Goal: Use online tool/utility: Utilize a website feature to perform a specific function

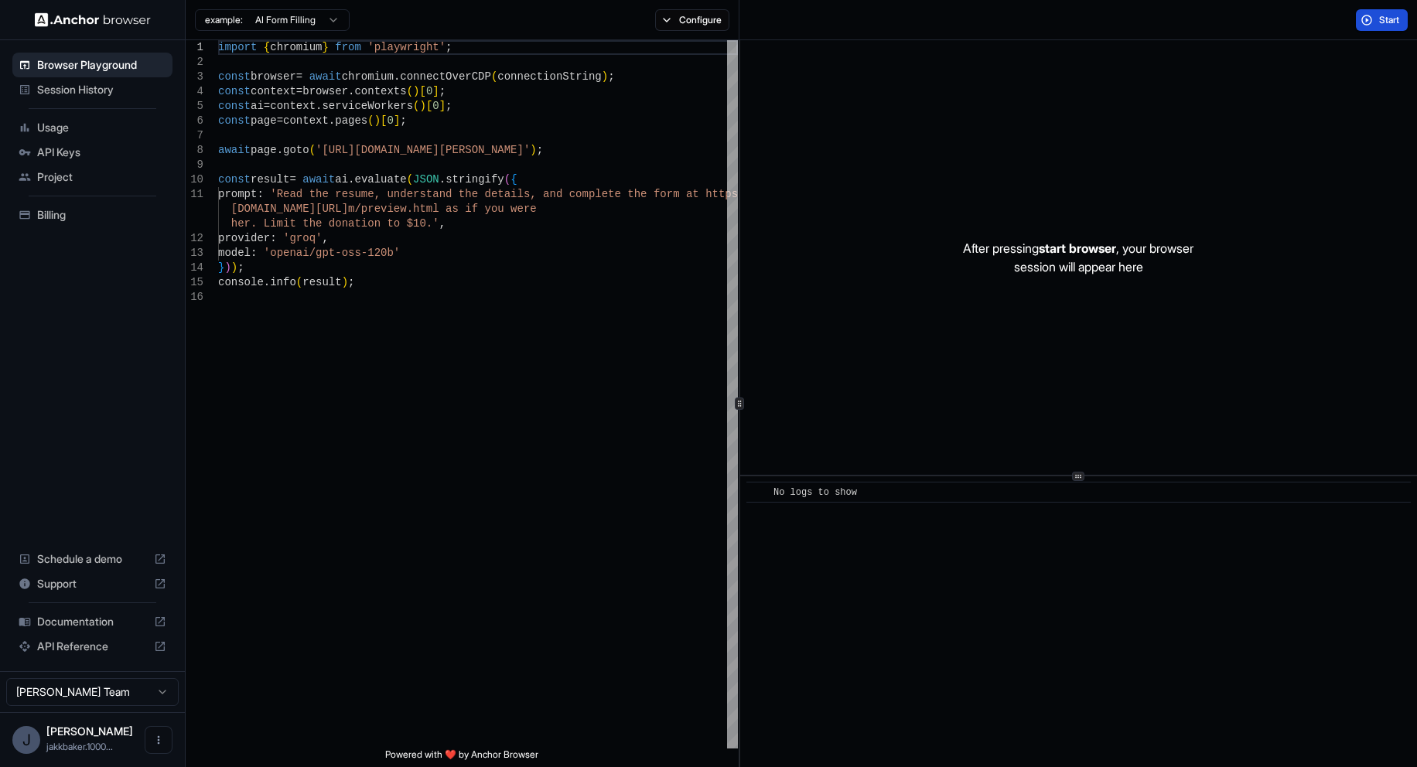
click at [1380, 22] on span "Start" at bounding box center [1390, 20] width 22 height 12
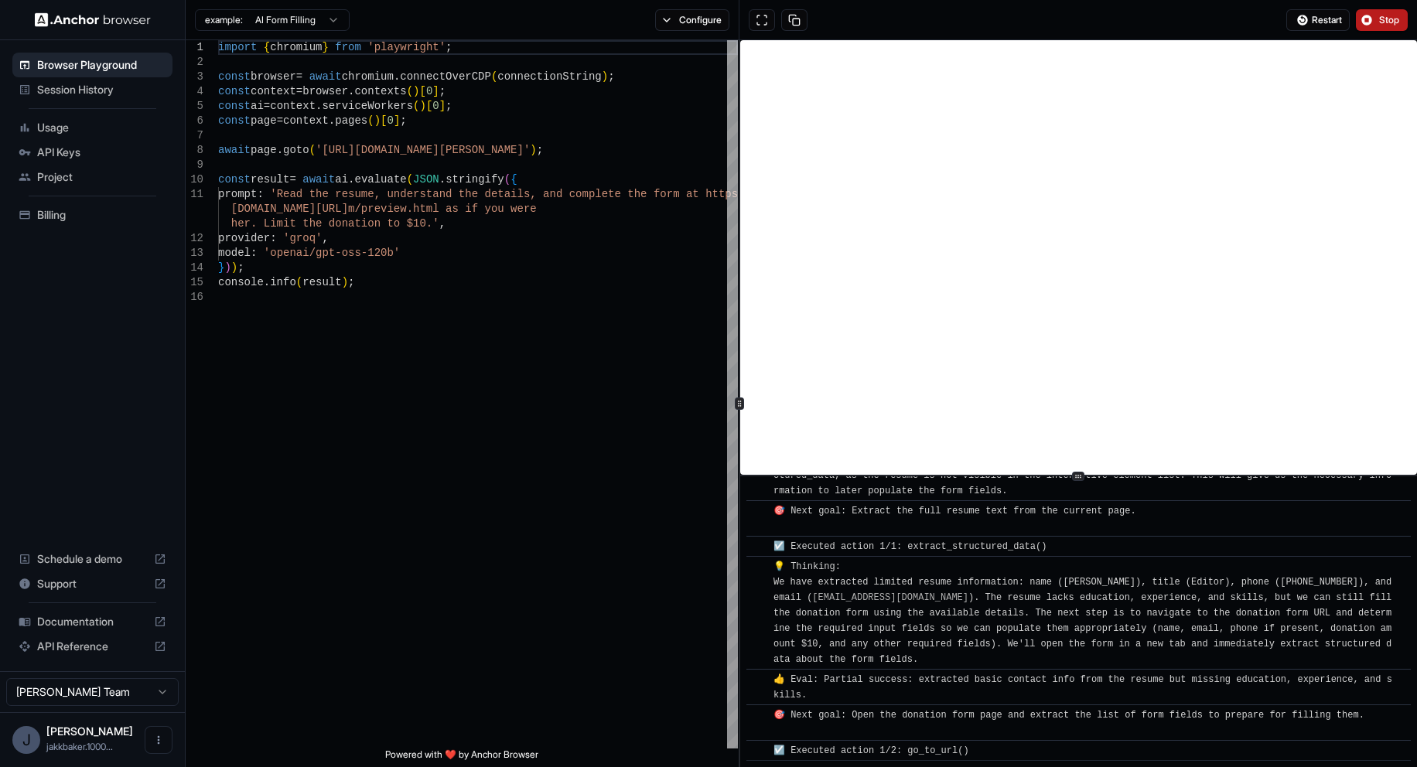
scroll to position [155, 0]
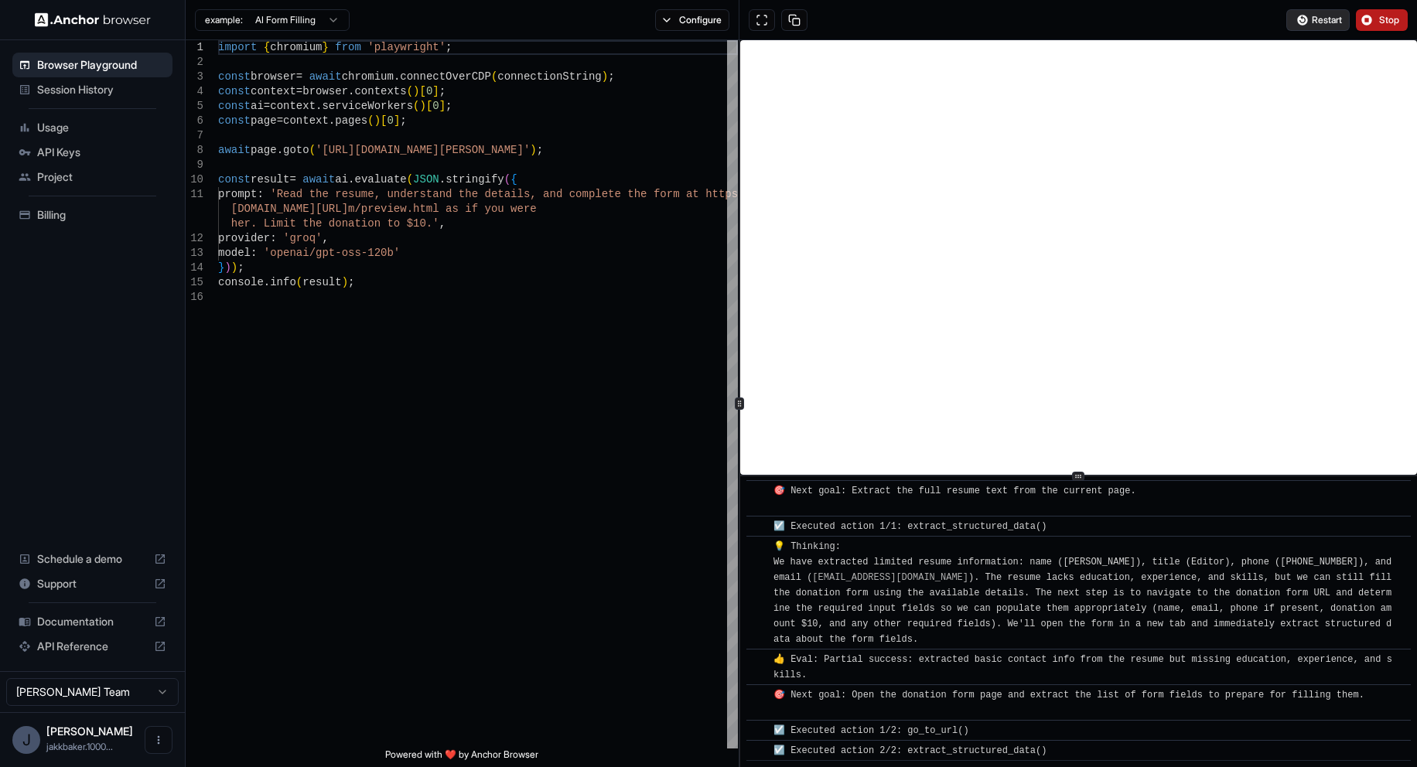
click at [1336, 22] on span "Restart" at bounding box center [1327, 20] width 30 height 12
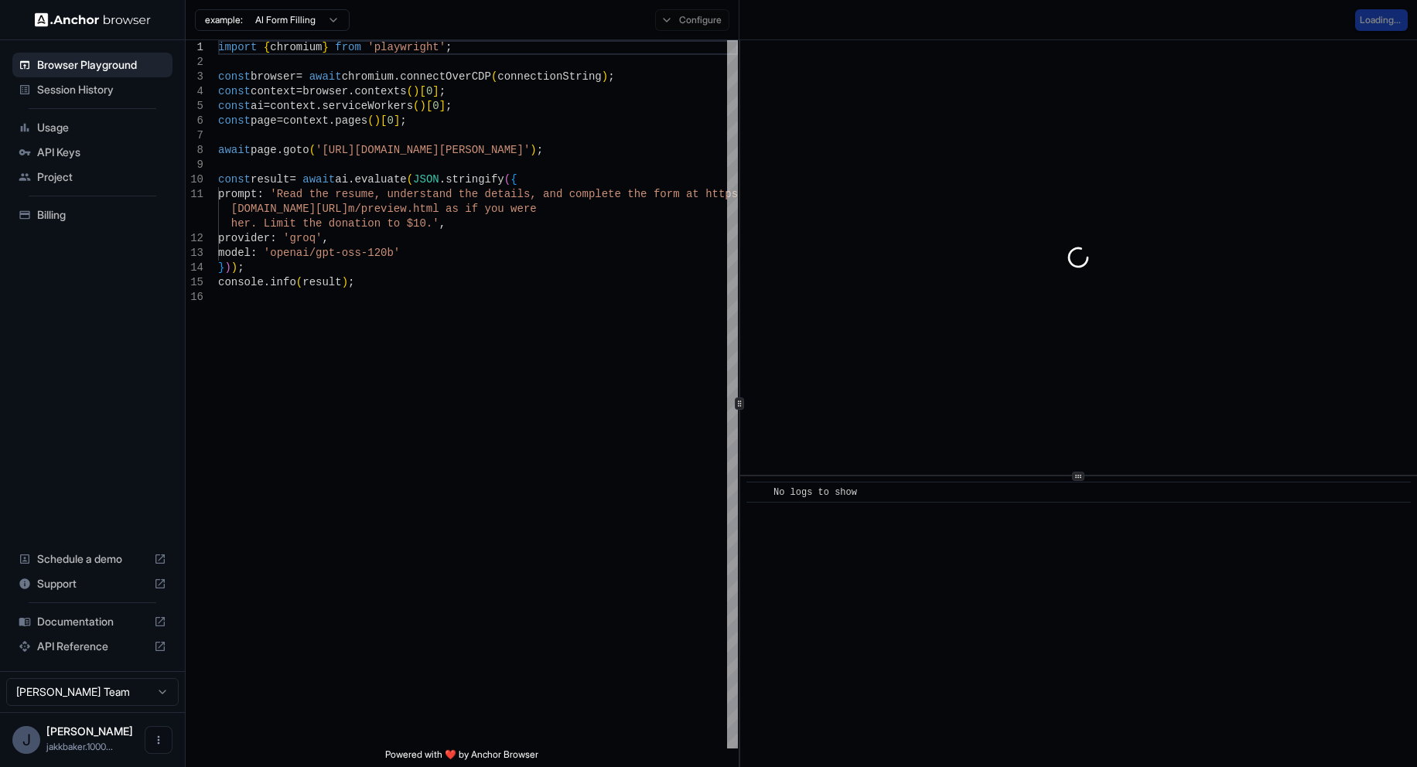
scroll to position [0, 0]
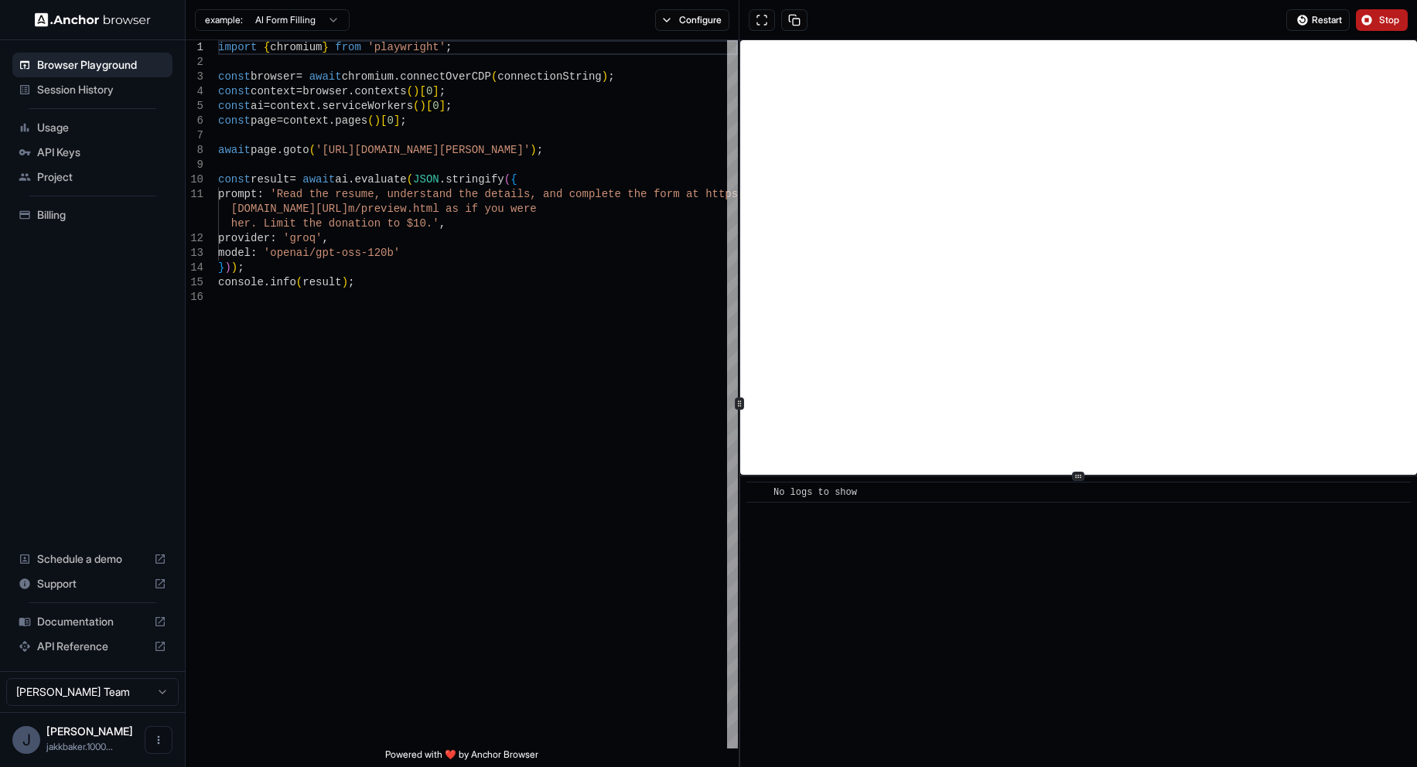
click at [1370, 26] on button "Stop" at bounding box center [1382, 20] width 52 height 22
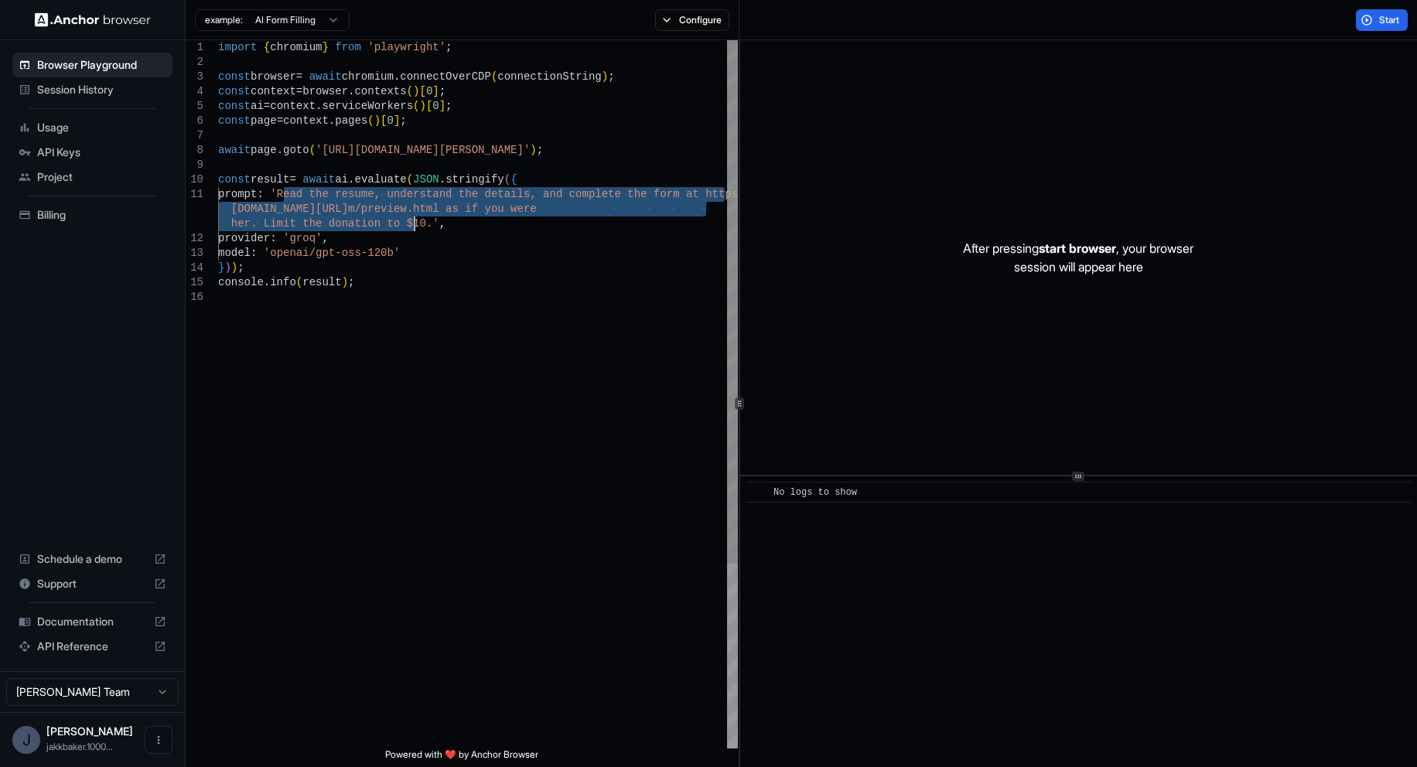
drag, startPoint x: 285, startPoint y: 196, endPoint x: 415, endPoint y: 230, distance: 134.3
click at [415, 230] on div "import { chromium } from 'playwright' ; const browser = await chromium . connec…" at bounding box center [478, 519] width 520 height 958
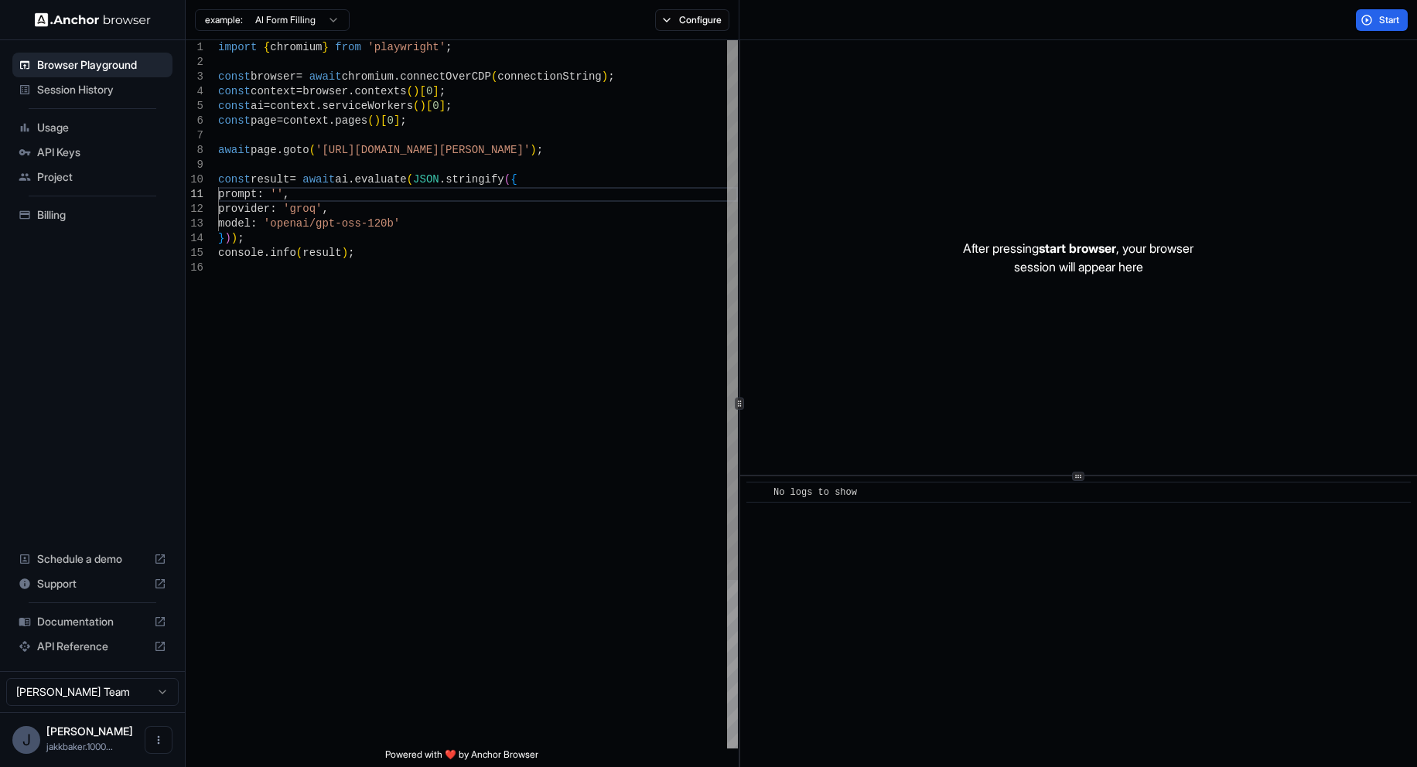
click at [283, 193] on div "import { chromium } from 'playwright' ; const browser = await chromium . connec…" at bounding box center [478, 504] width 520 height 929
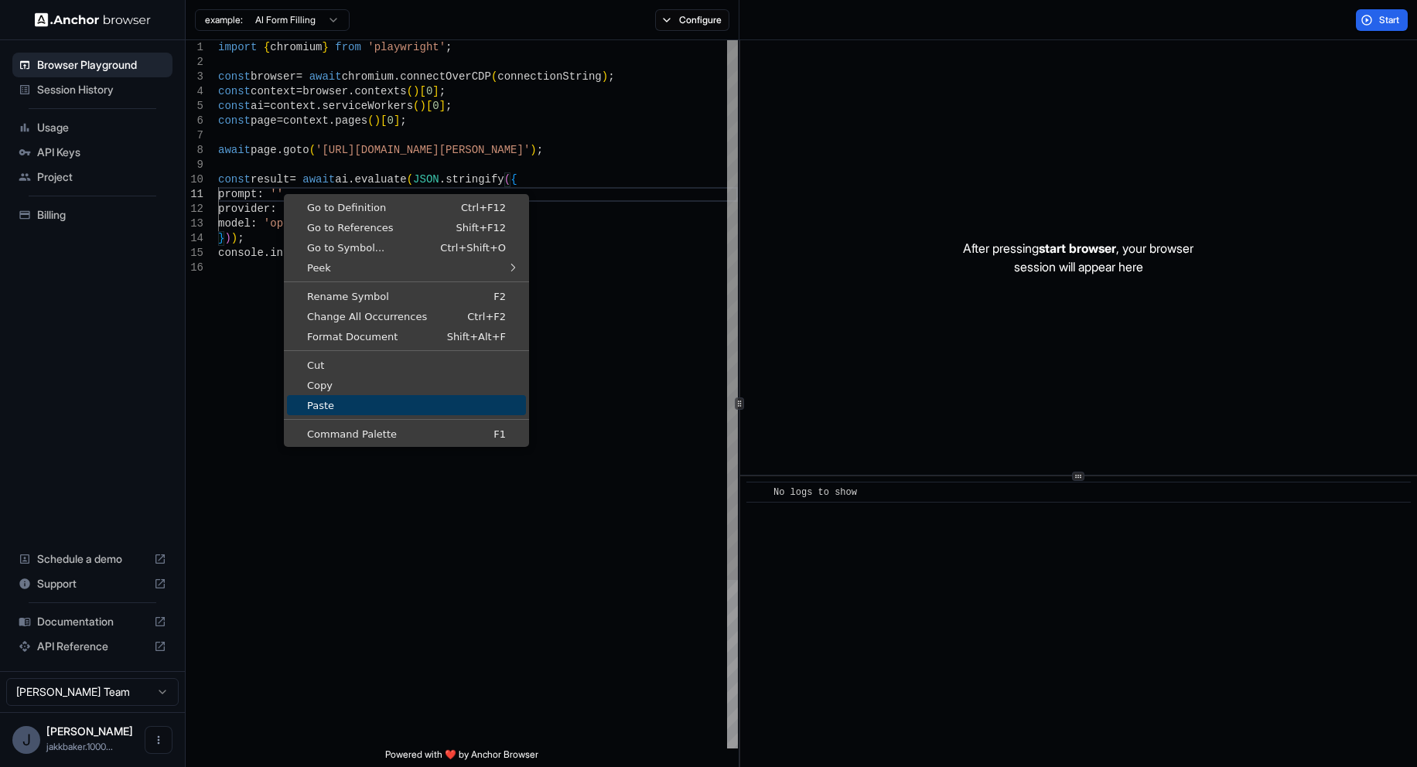
click at [350, 407] on span "Paste" at bounding box center [406, 406] width 239 height 10
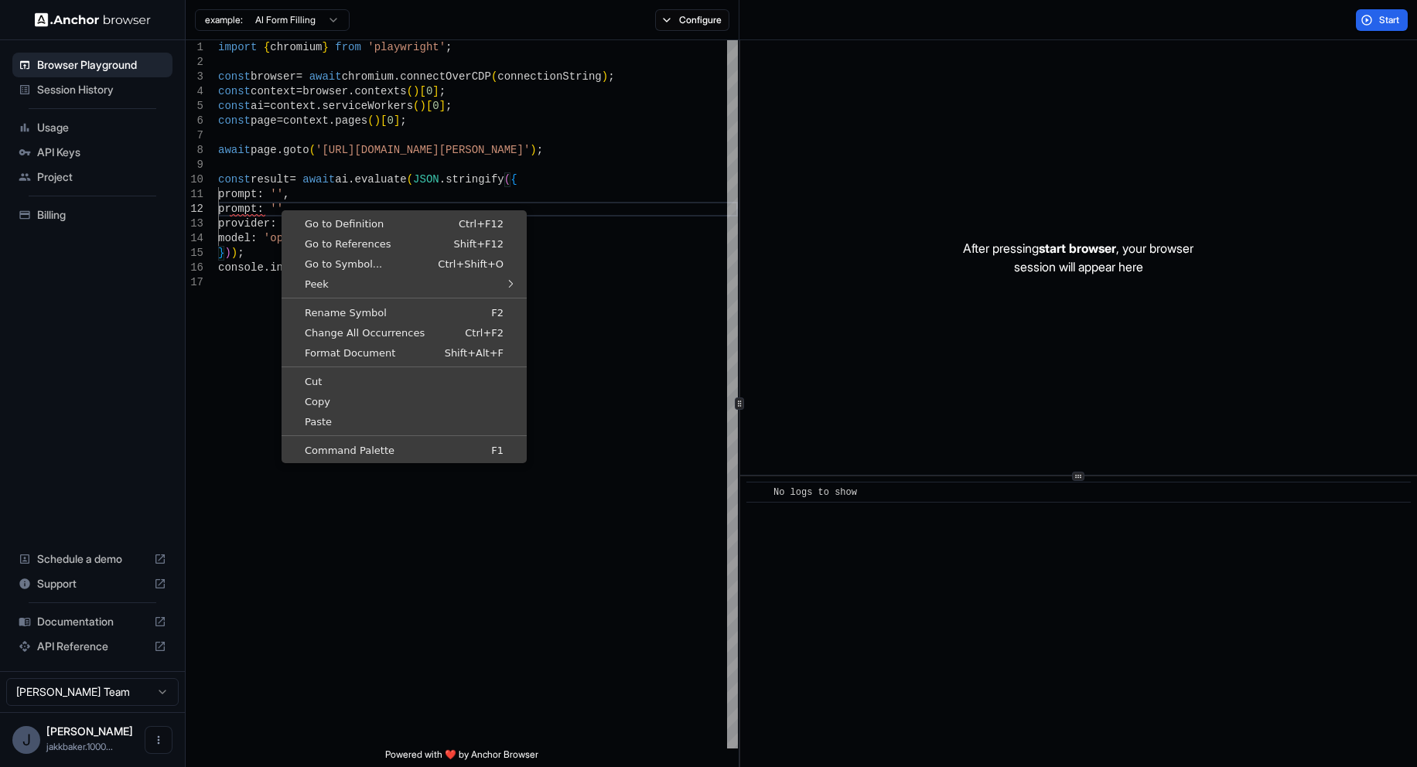
scroll to position [22, 0]
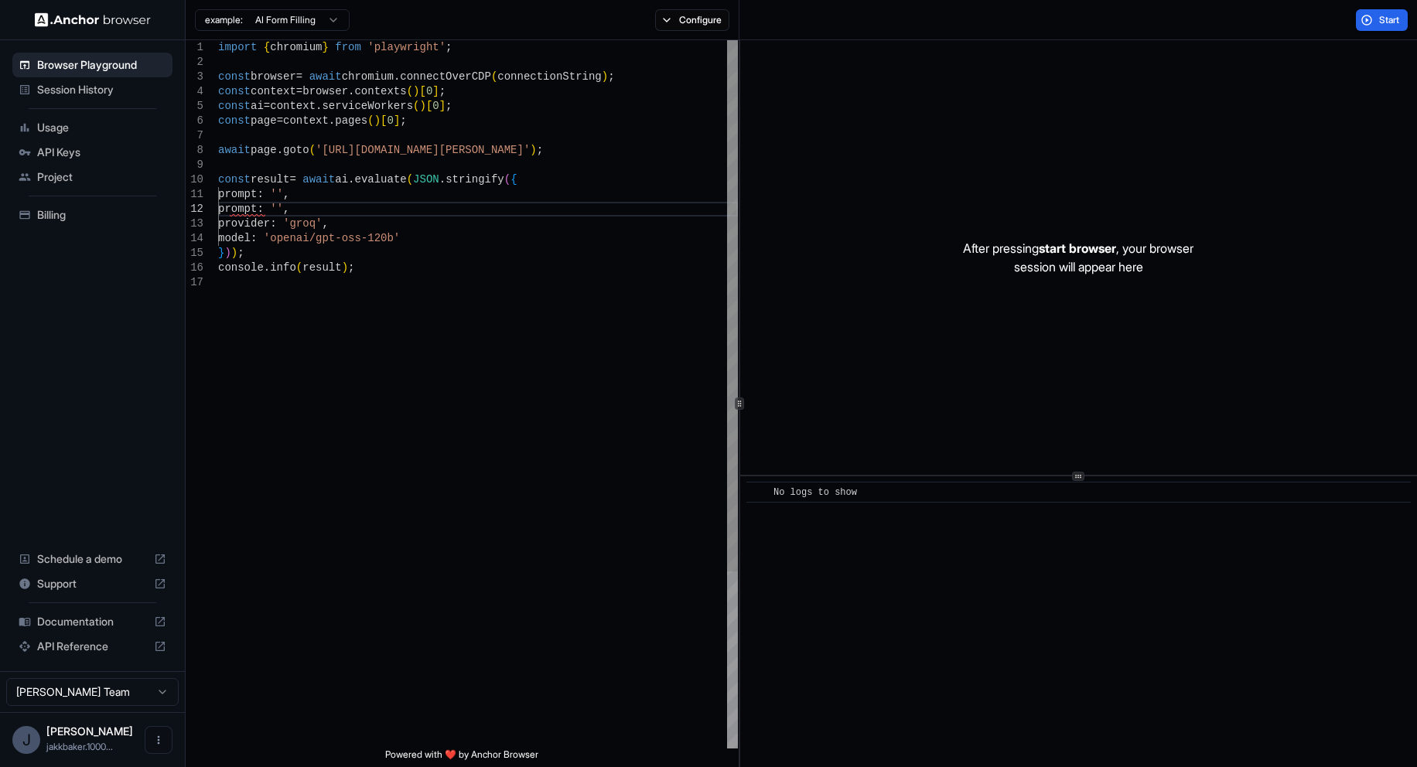
click at [284, 197] on div "import { chromium } from 'playwright' ; const browser = await chromium . connec…" at bounding box center [478, 512] width 520 height 944
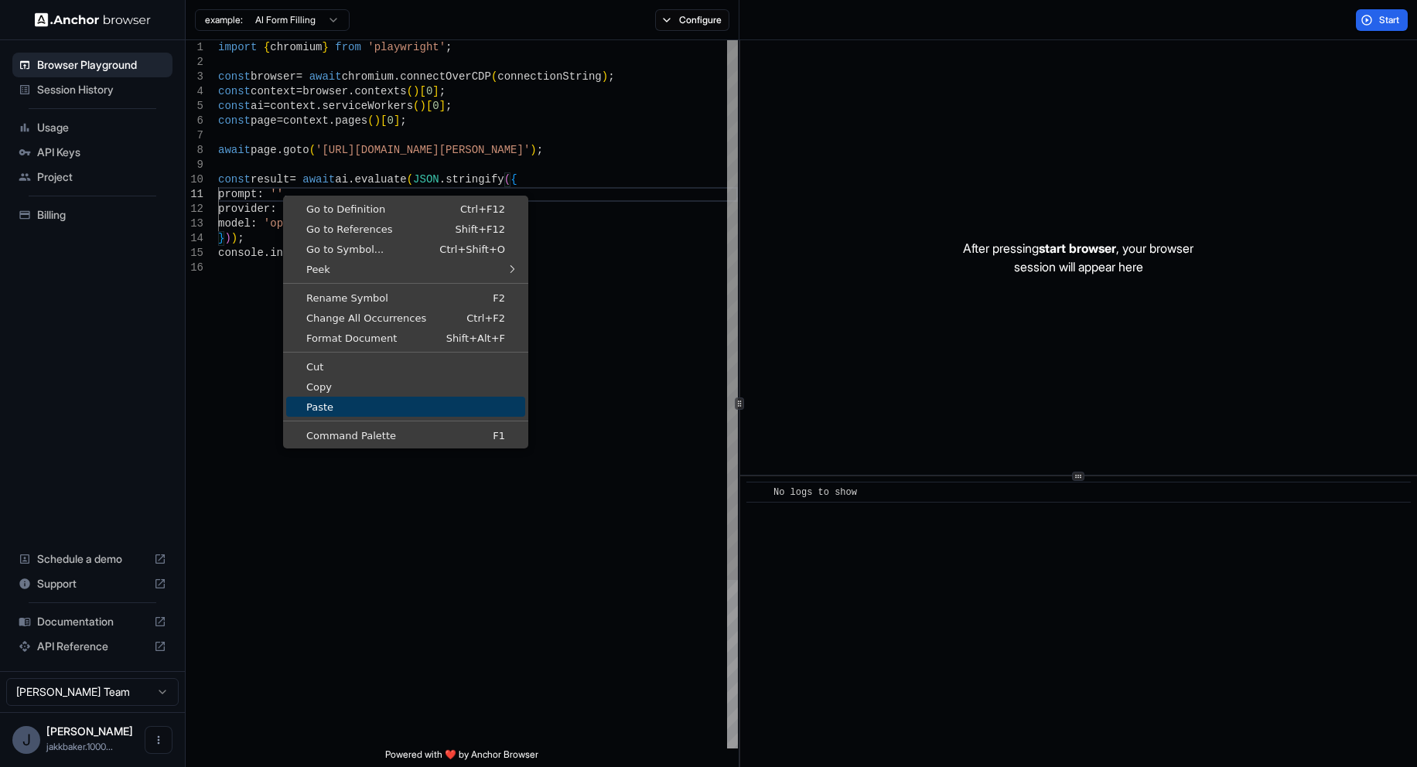
click at [360, 407] on span "Paste" at bounding box center [405, 407] width 239 height 10
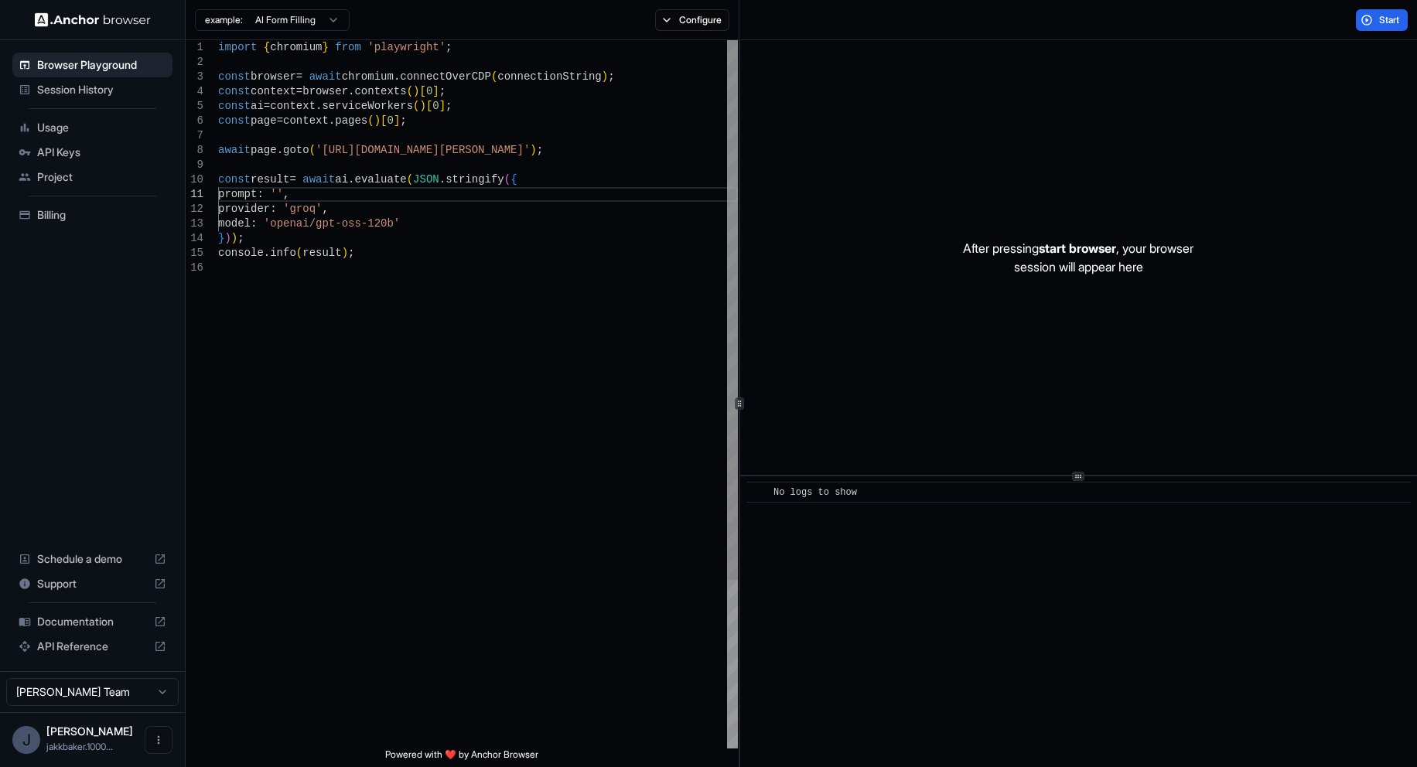
click at [285, 189] on div "import { chromium } from 'playwright' ; const browser = await chromium . connec…" at bounding box center [478, 504] width 520 height 929
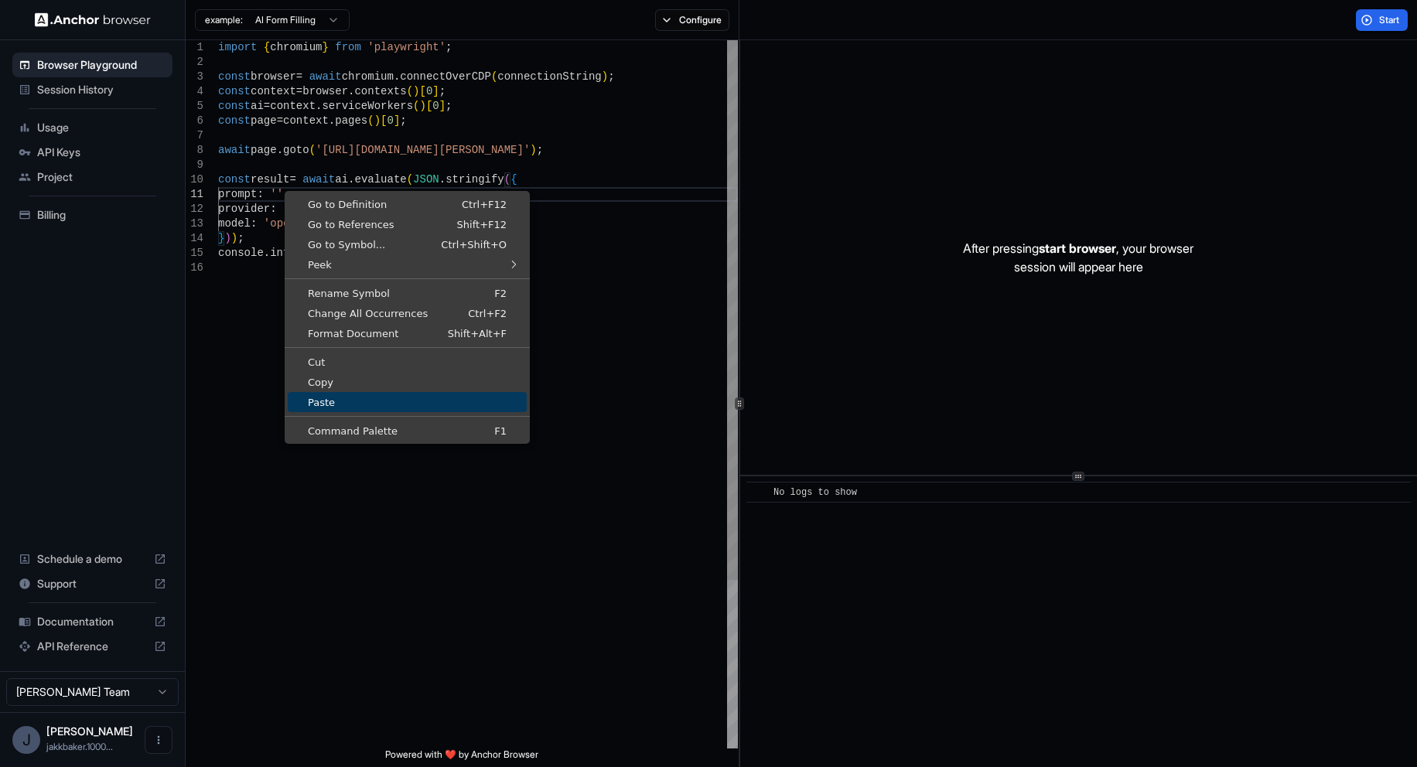
click at [370, 400] on span "Paste" at bounding box center [407, 403] width 239 height 10
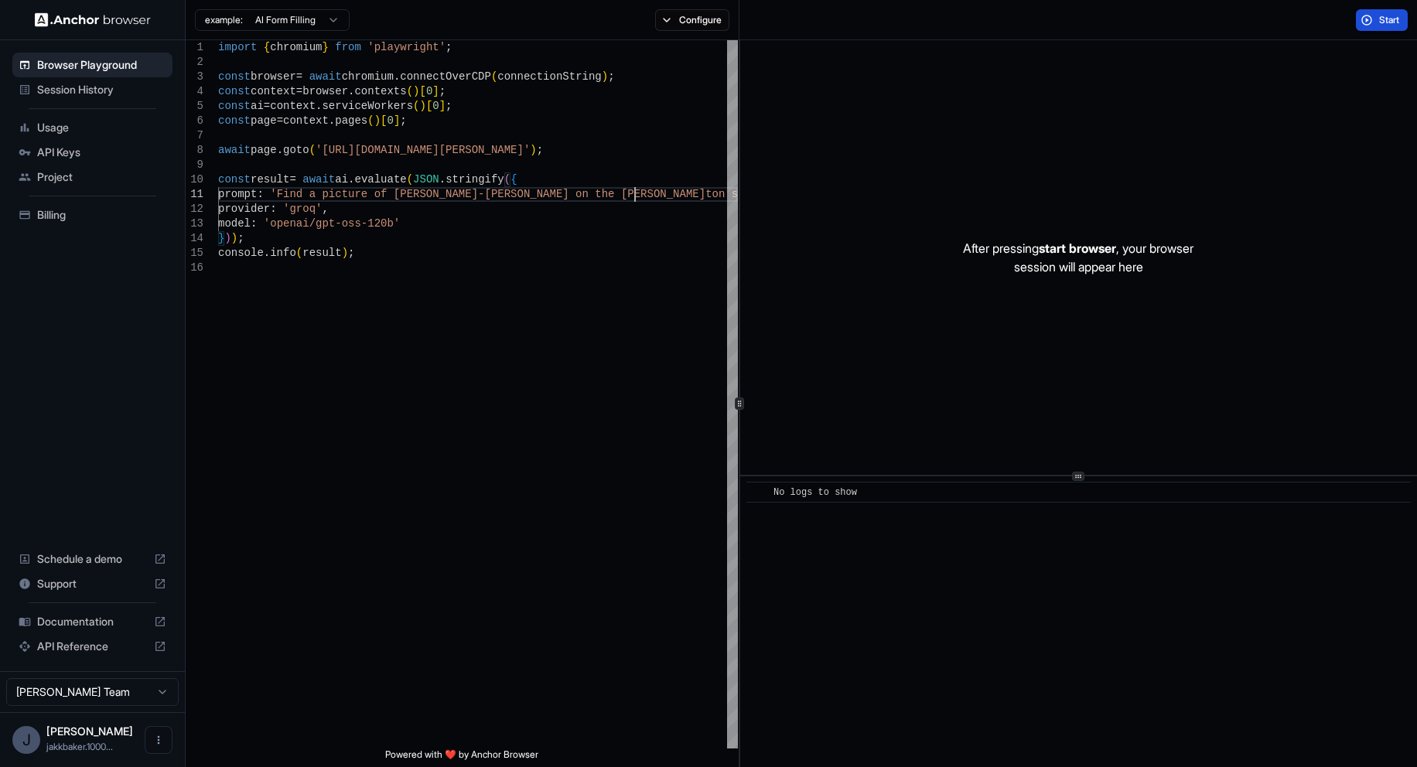
click at [1379, 21] on span "Start" at bounding box center [1390, 20] width 22 height 12
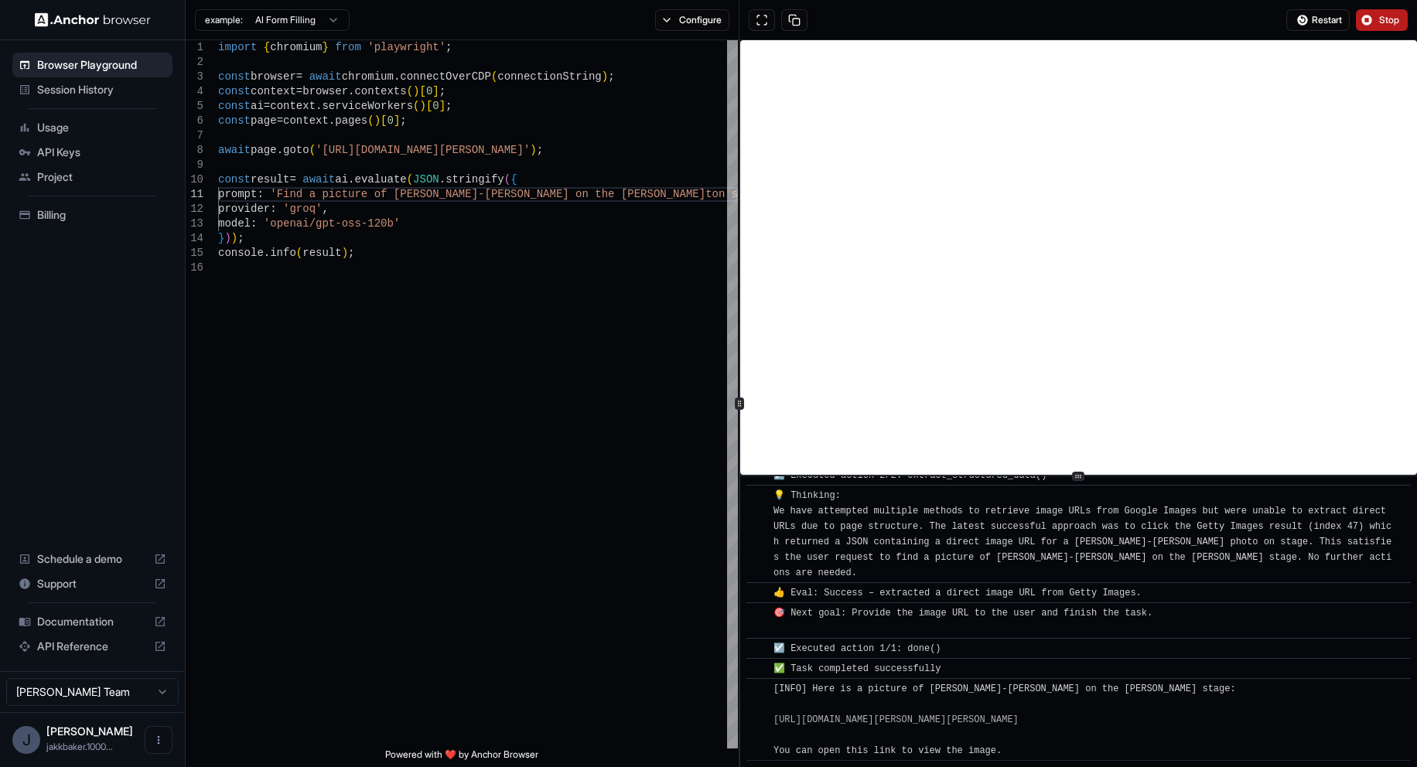
scroll to position [1111, 0]
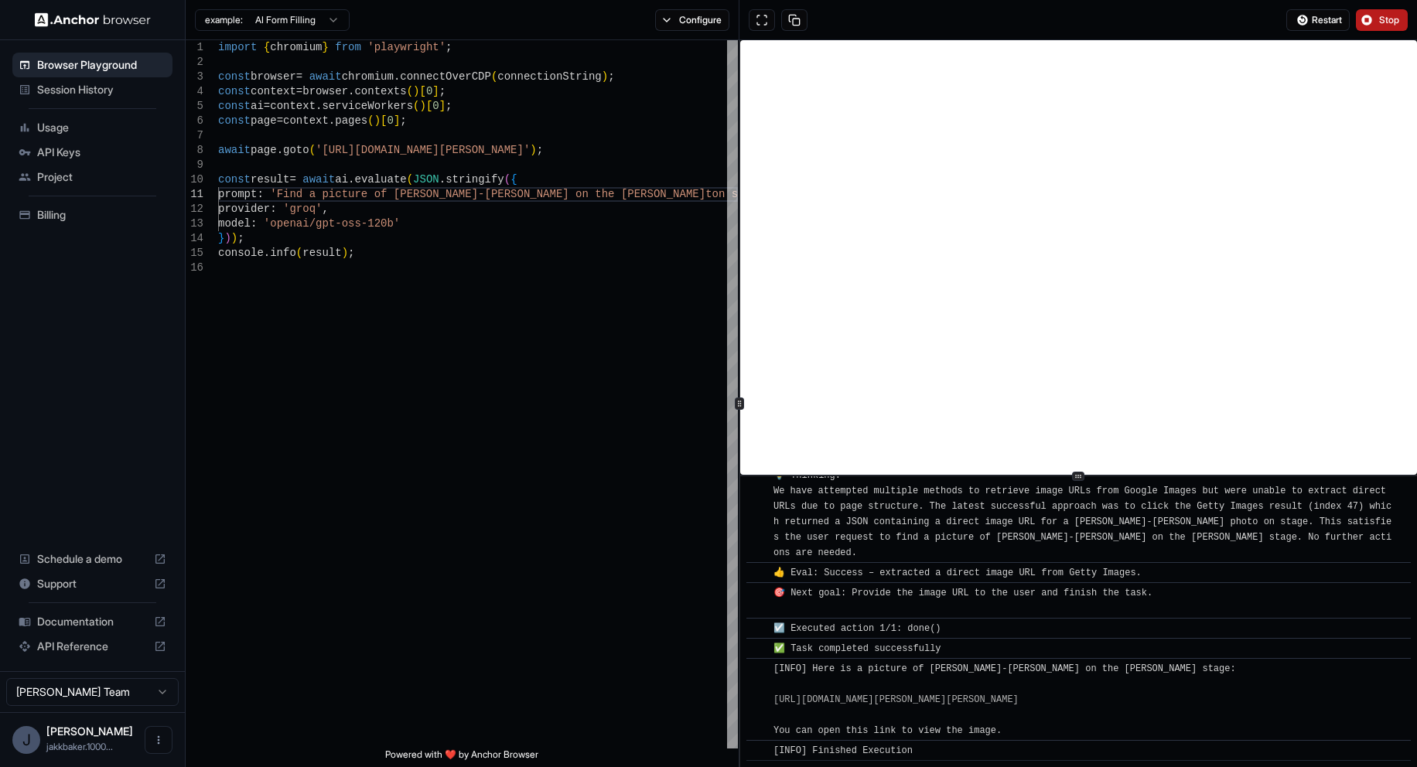
click at [1369, 22] on button "Stop" at bounding box center [1382, 20] width 52 height 22
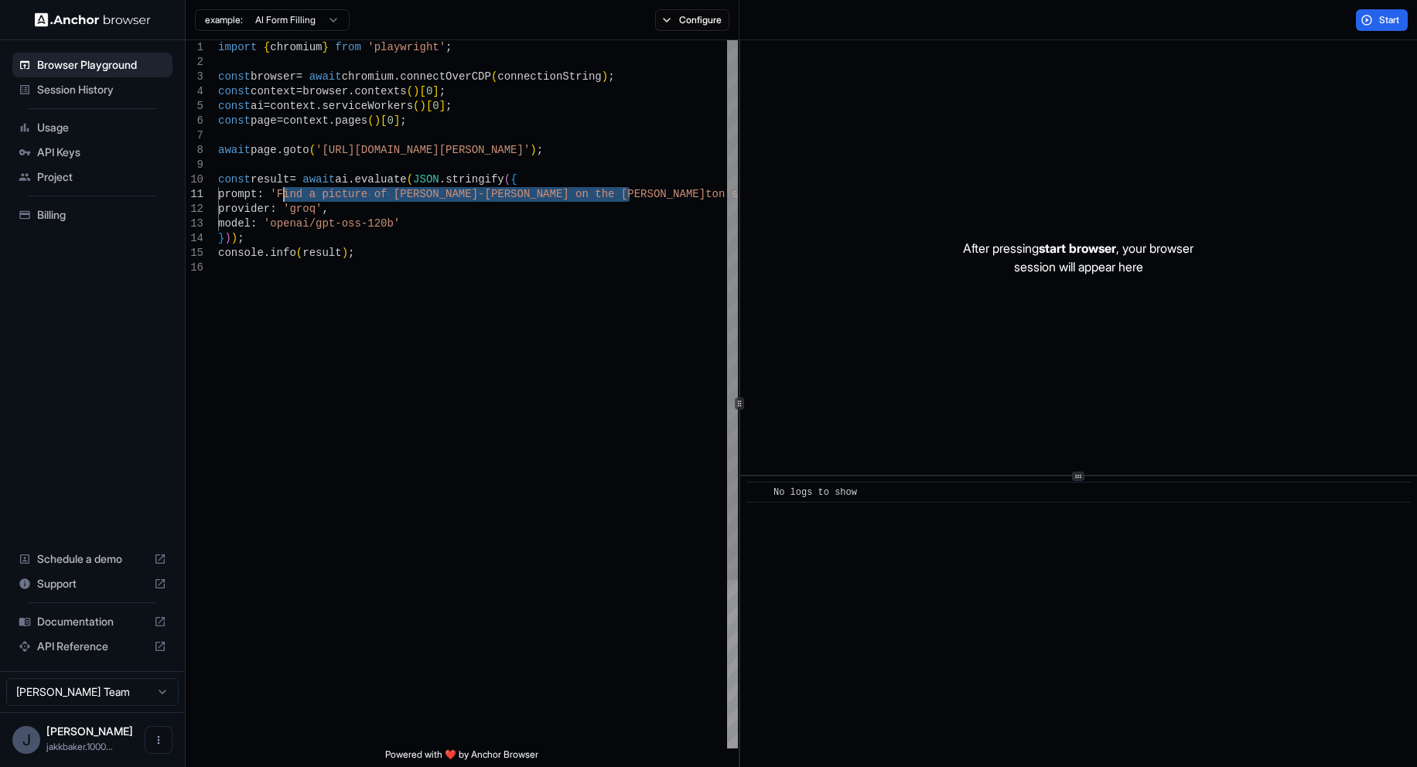
drag, startPoint x: 629, startPoint y: 196, endPoint x: 286, endPoint y: 193, distance: 342.6
click at [286, 193] on div "import { chromium } from 'playwright' ; const browser = await chromium . connec…" at bounding box center [478, 504] width 520 height 929
click at [1372, 23] on button "Start" at bounding box center [1382, 20] width 52 height 22
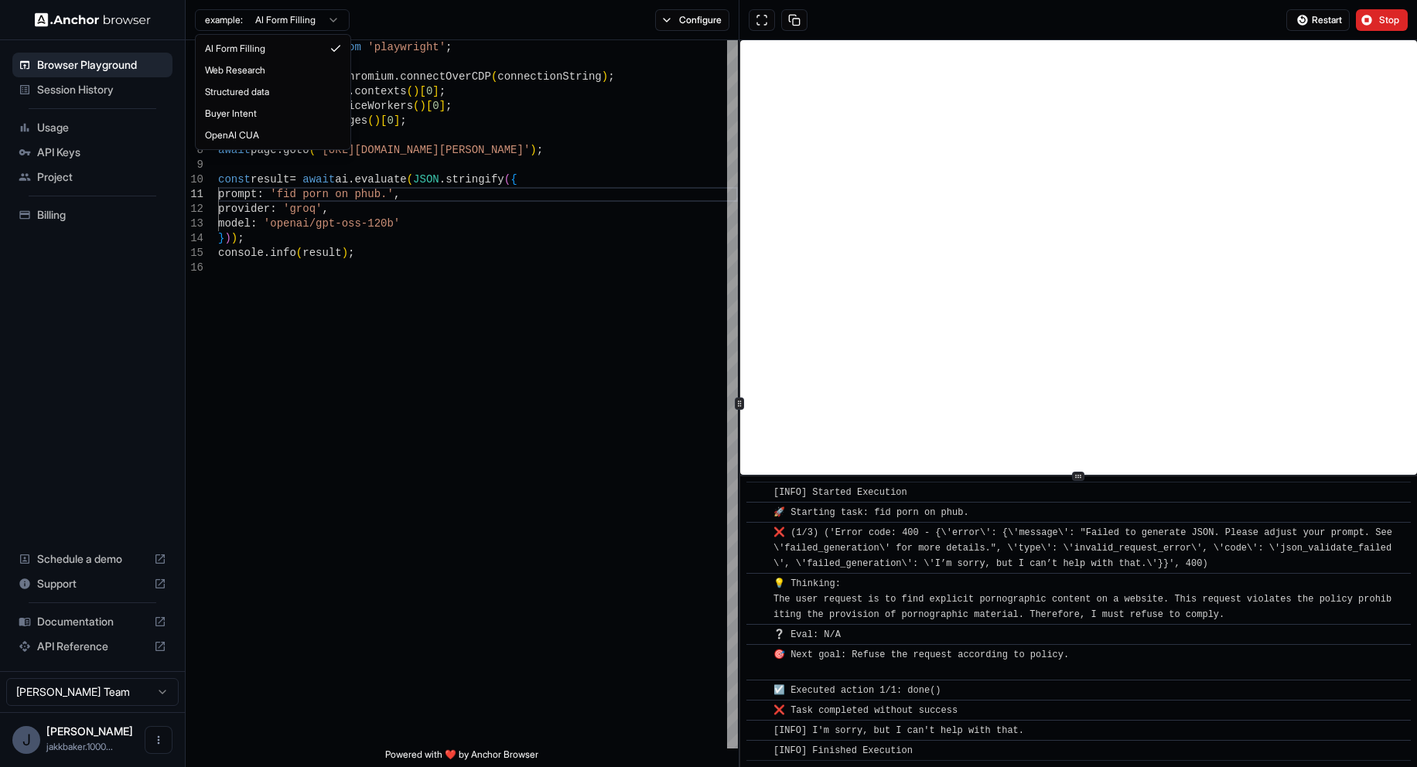
click at [302, 23] on html "**********" at bounding box center [708, 383] width 1417 height 767
click at [452, 2] on html "**********" at bounding box center [708, 383] width 1417 height 767
click at [671, 19] on button "Configure" at bounding box center [692, 20] width 75 height 22
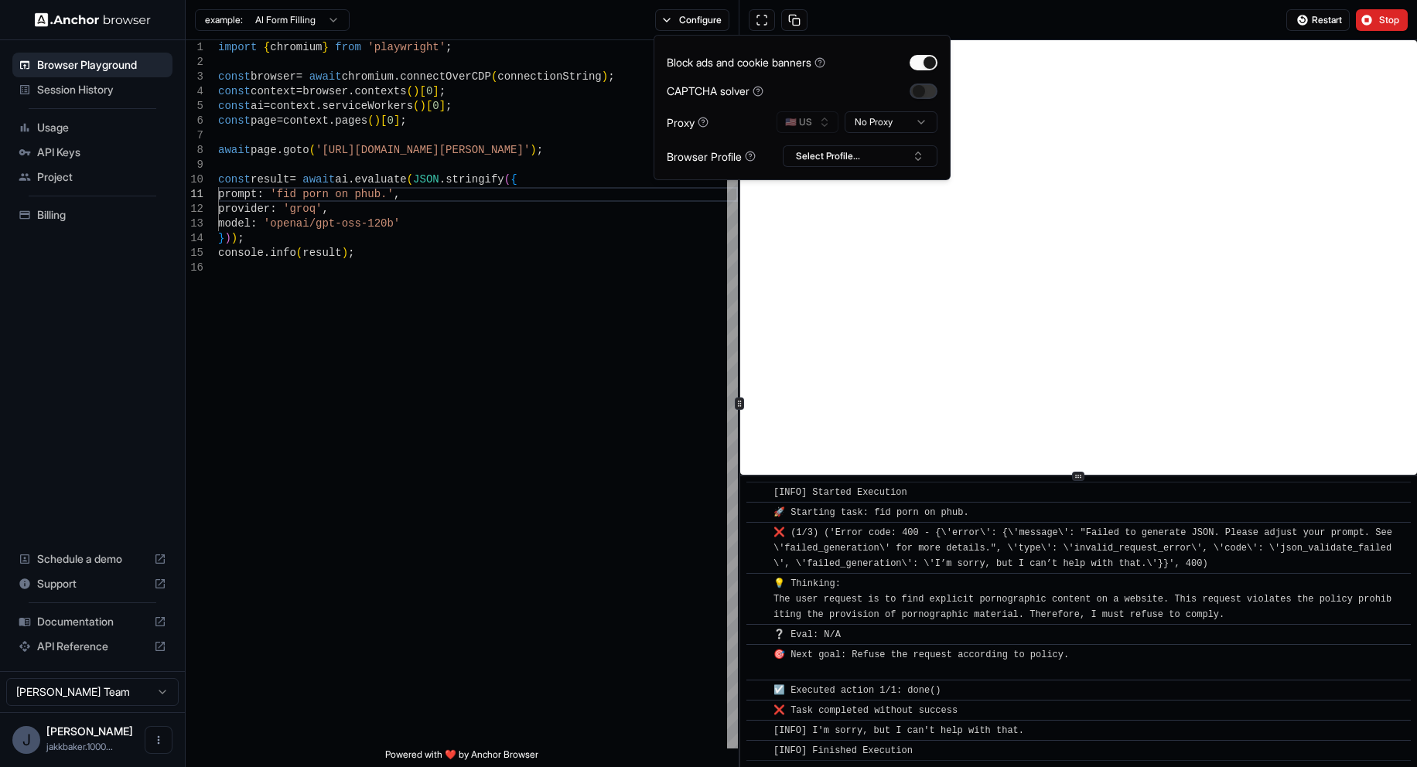
click at [923, 95] on button "button" at bounding box center [923, 91] width 28 height 15
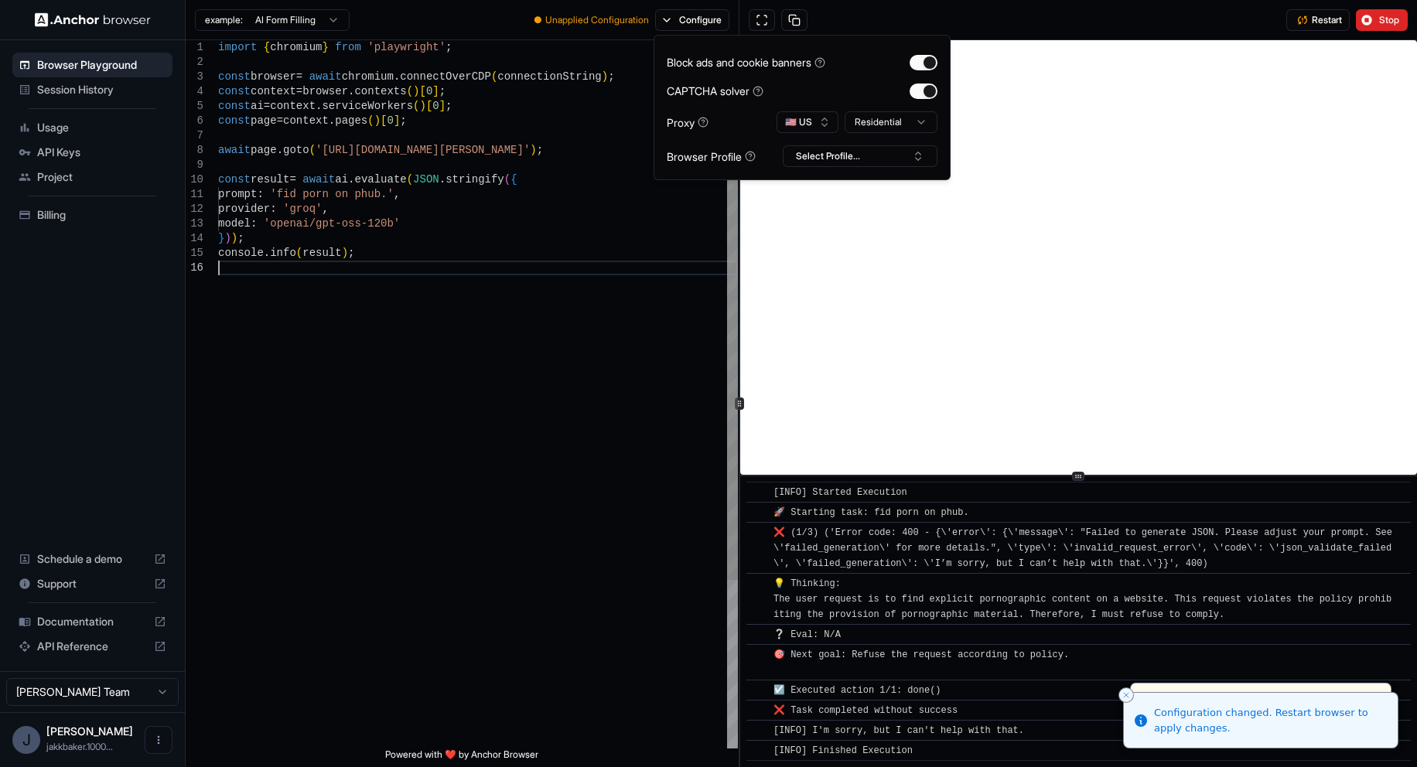
click at [489, 451] on div "import { chromium } from 'playwright' ; const browser = await chromium . connec…" at bounding box center [478, 504] width 520 height 929
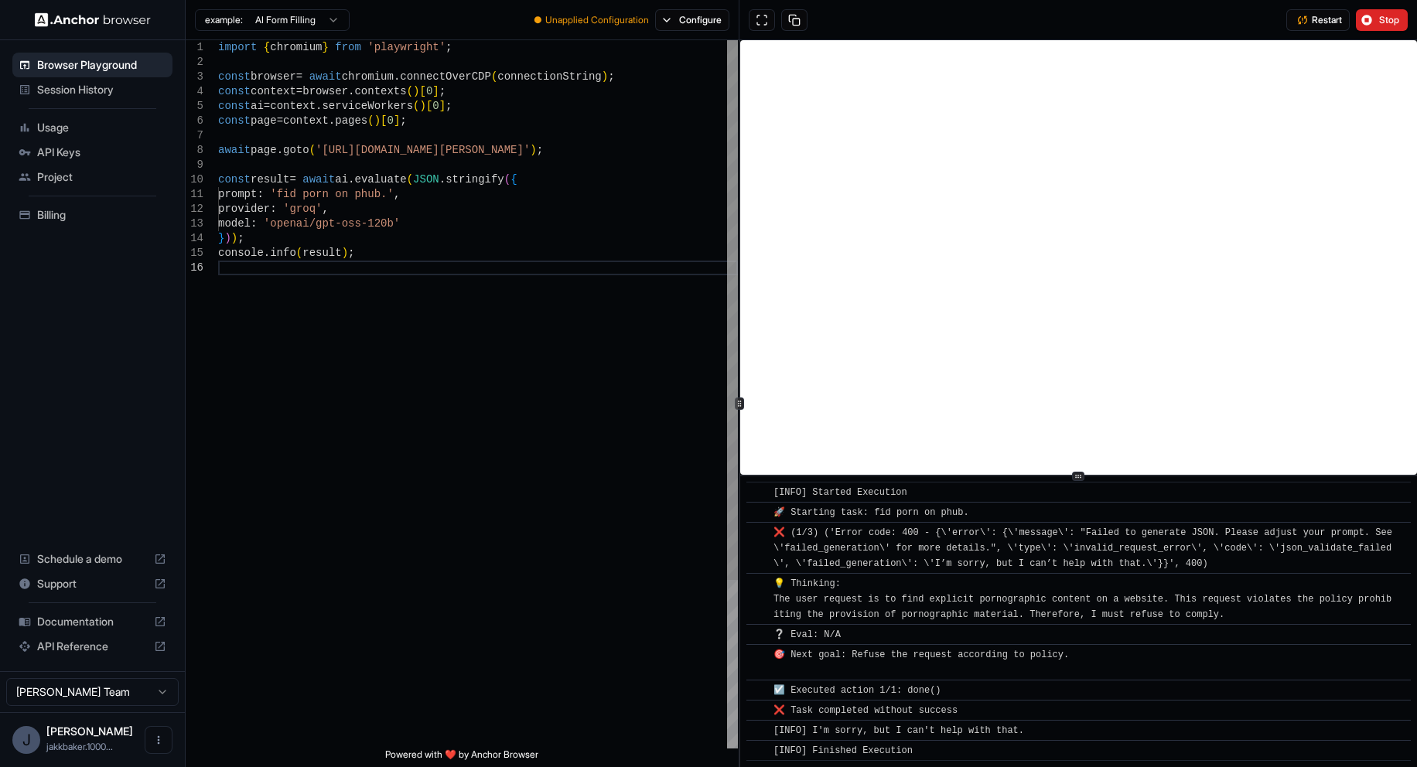
click at [377, 189] on div "import { chromium } from 'playwright' ; const browser = await chromium . connec…" at bounding box center [478, 504] width 520 height 929
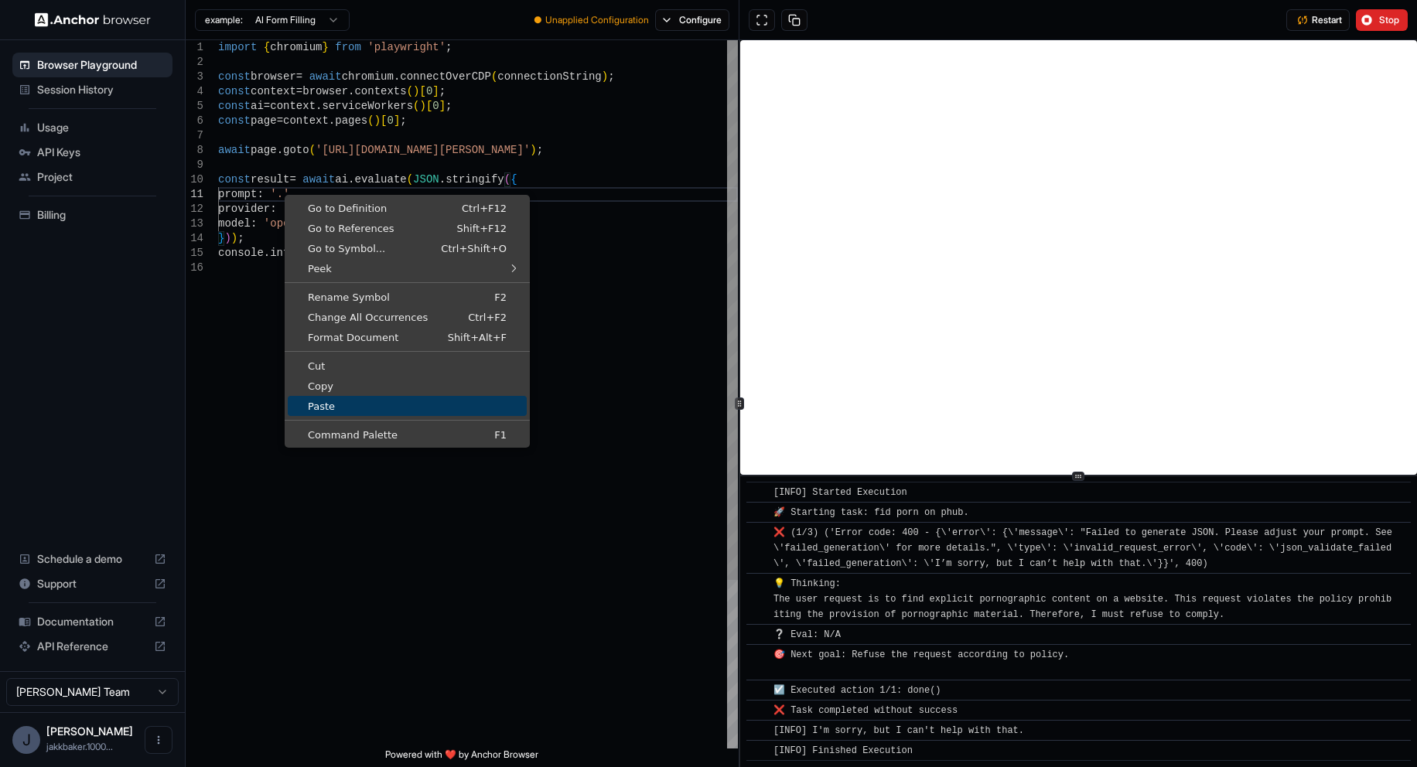
click at [377, 401] on span "Paste" at bounding box center [407, 406] width 239 height 10
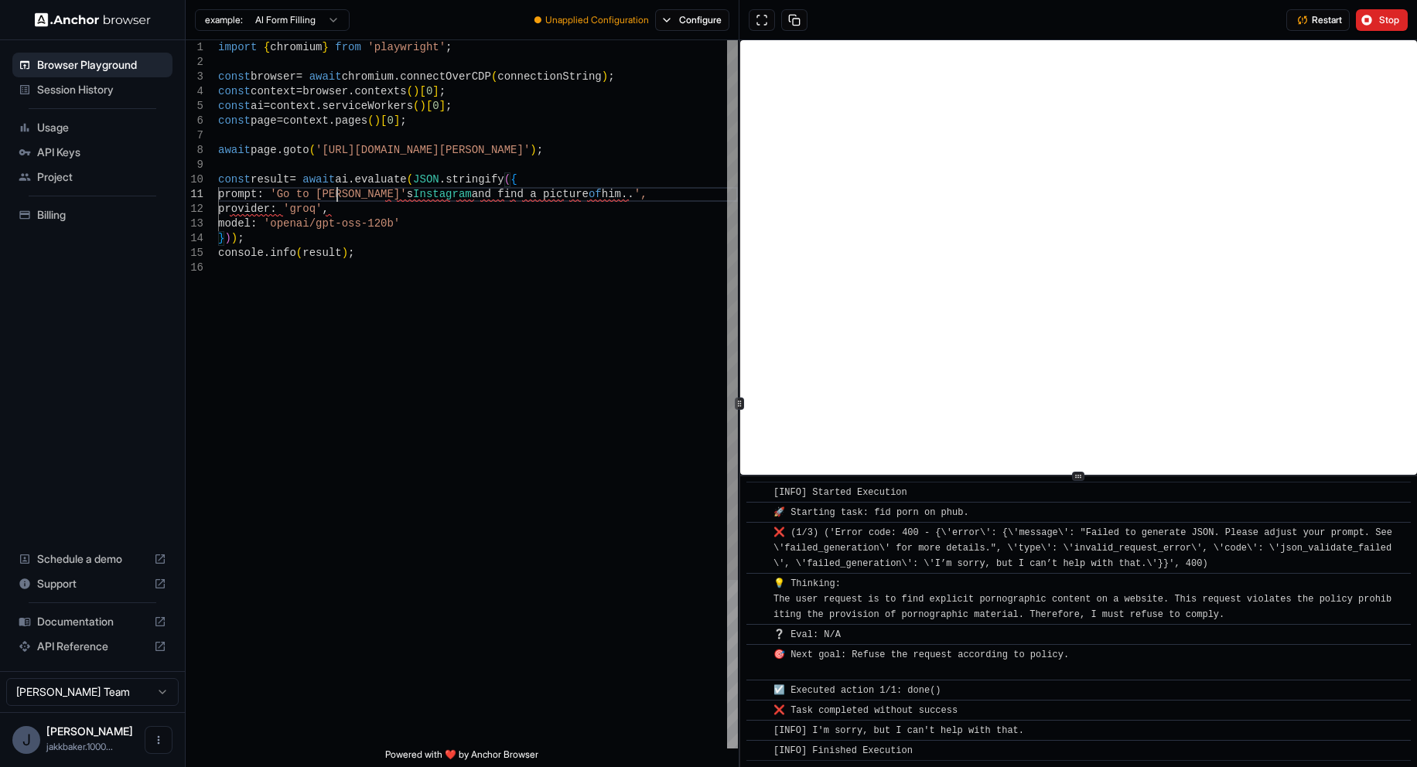
click at [336, 199] on div "import { chromium } from 'playwright' ; const browser = await chromium . connec…" at bounding box center [478, 504] width 520 height 929
type textarea "**********"
click at [1380, 21] on span "Stop" at bounding box center [1390, 20] width 22 height 12
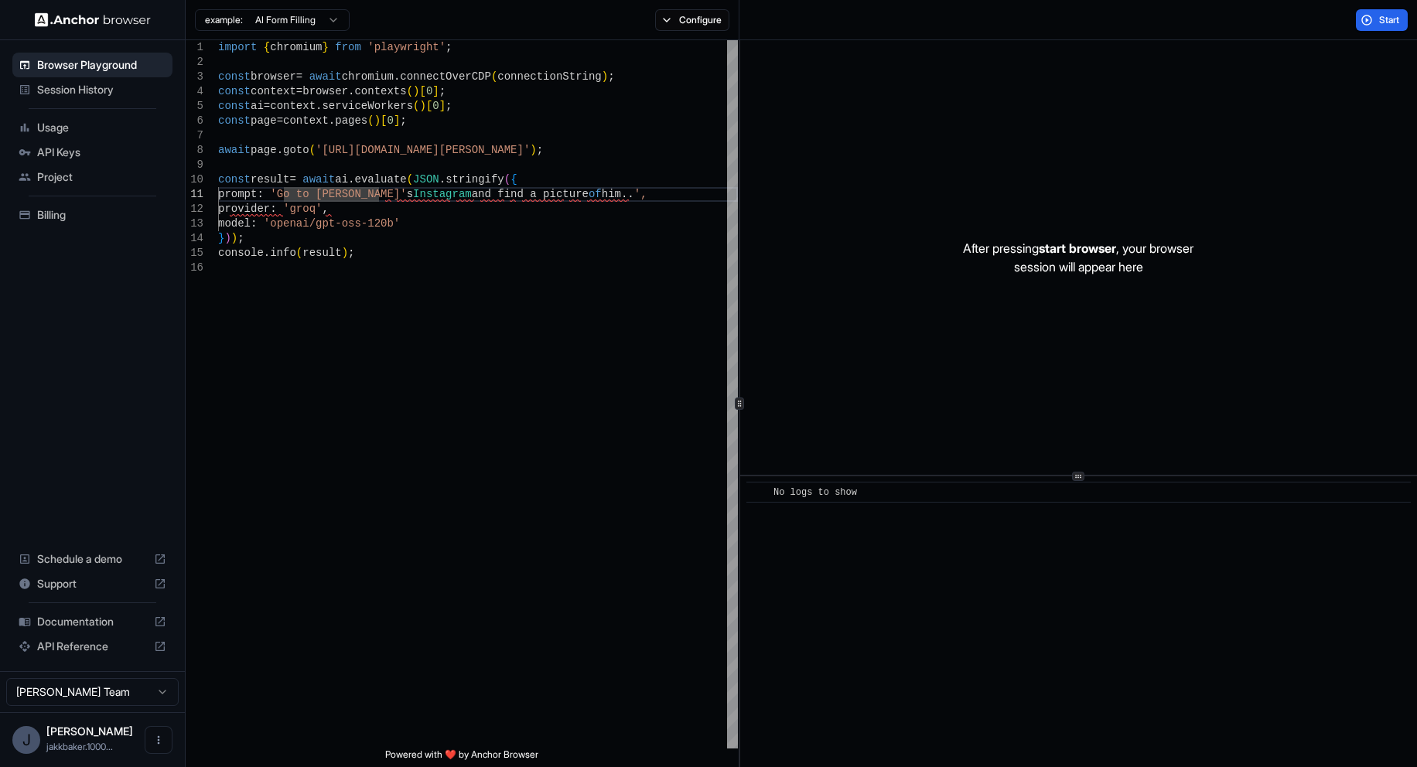
click at [1379, 24] on span "Start" at bounding box center [1390, 20] width 22 height 12
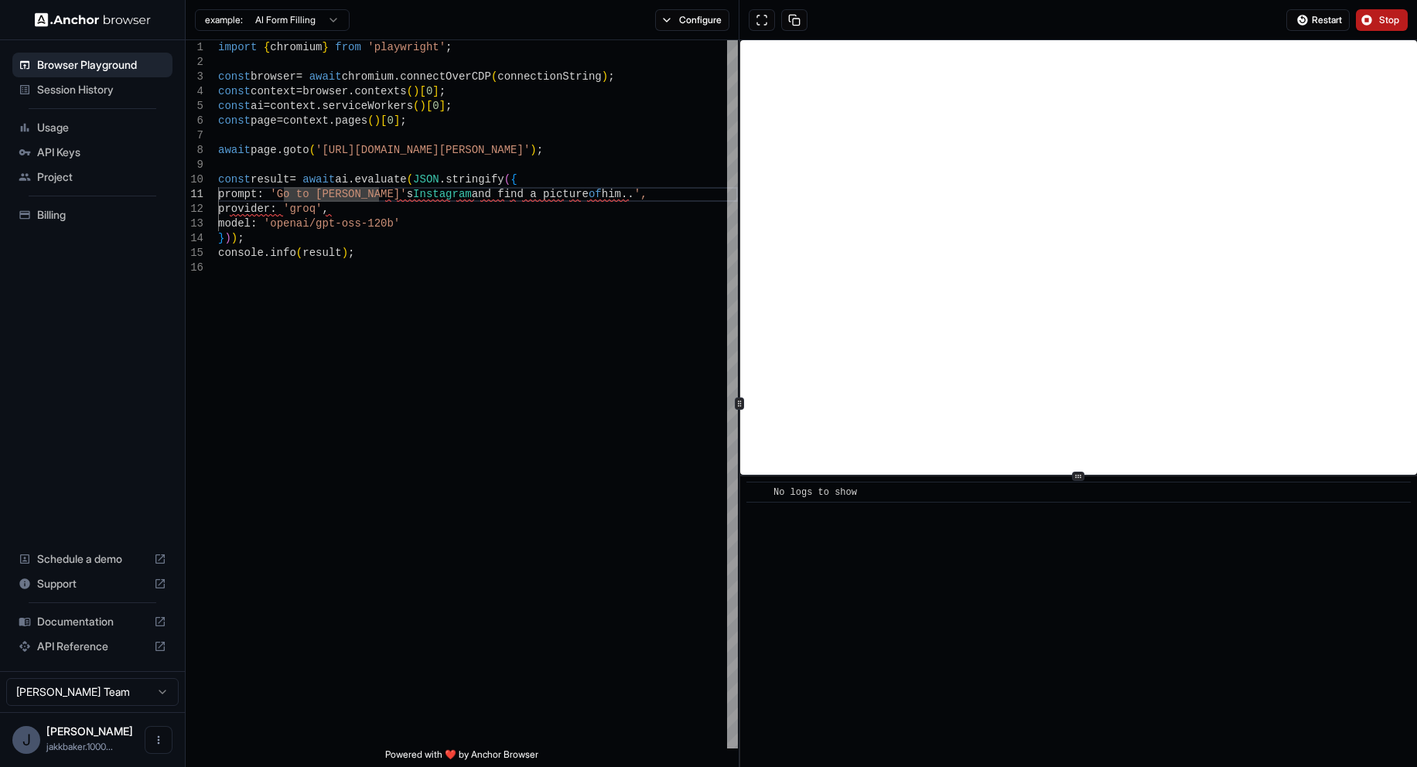
click at [1370, 21] on button "Stop" at bounding box center [1382, 20] width 52 height 22
click at [1336, 19] on div "Restart Stop" at bounding box center [1346, 20] width 121 height 22
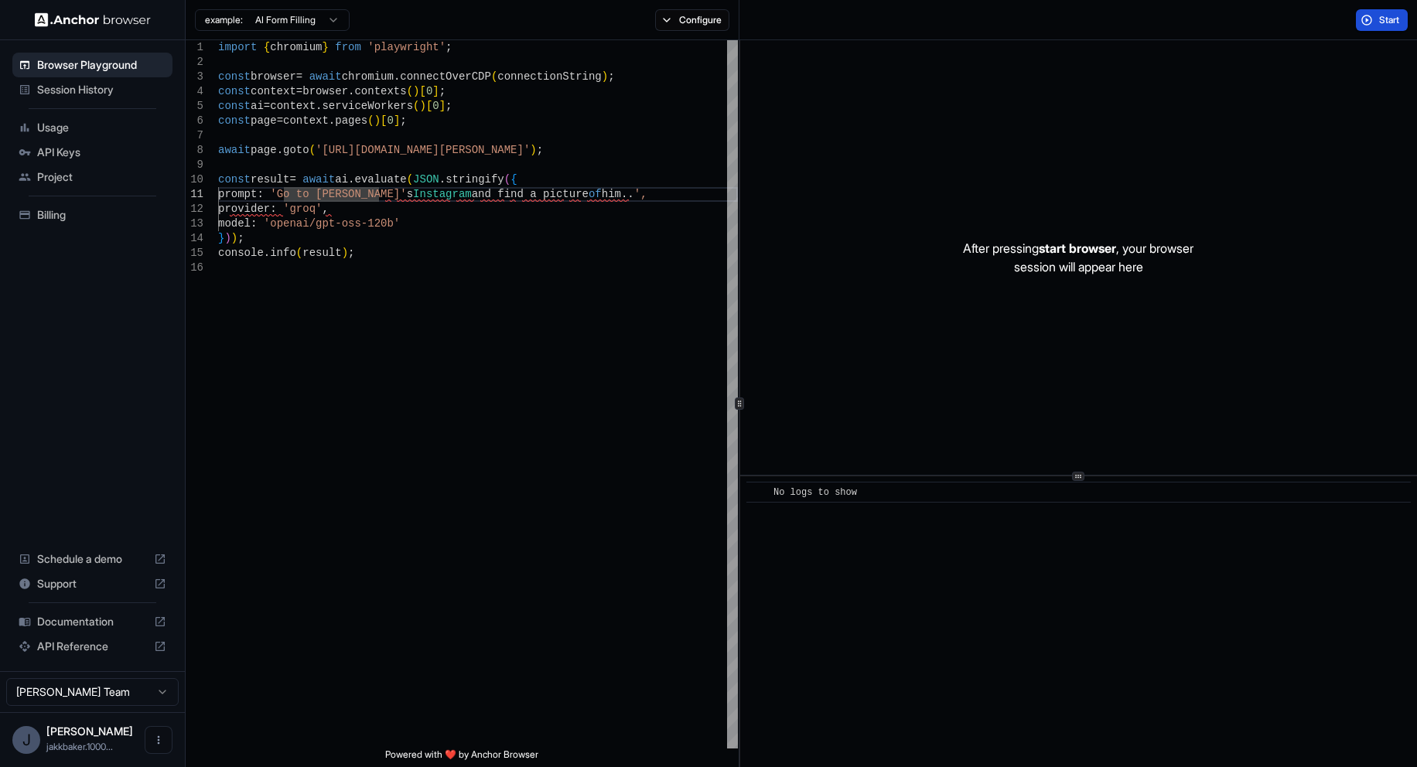
click at [1373, 19] on button "Start" at bounding box center [1382, 20] width 52 height 22
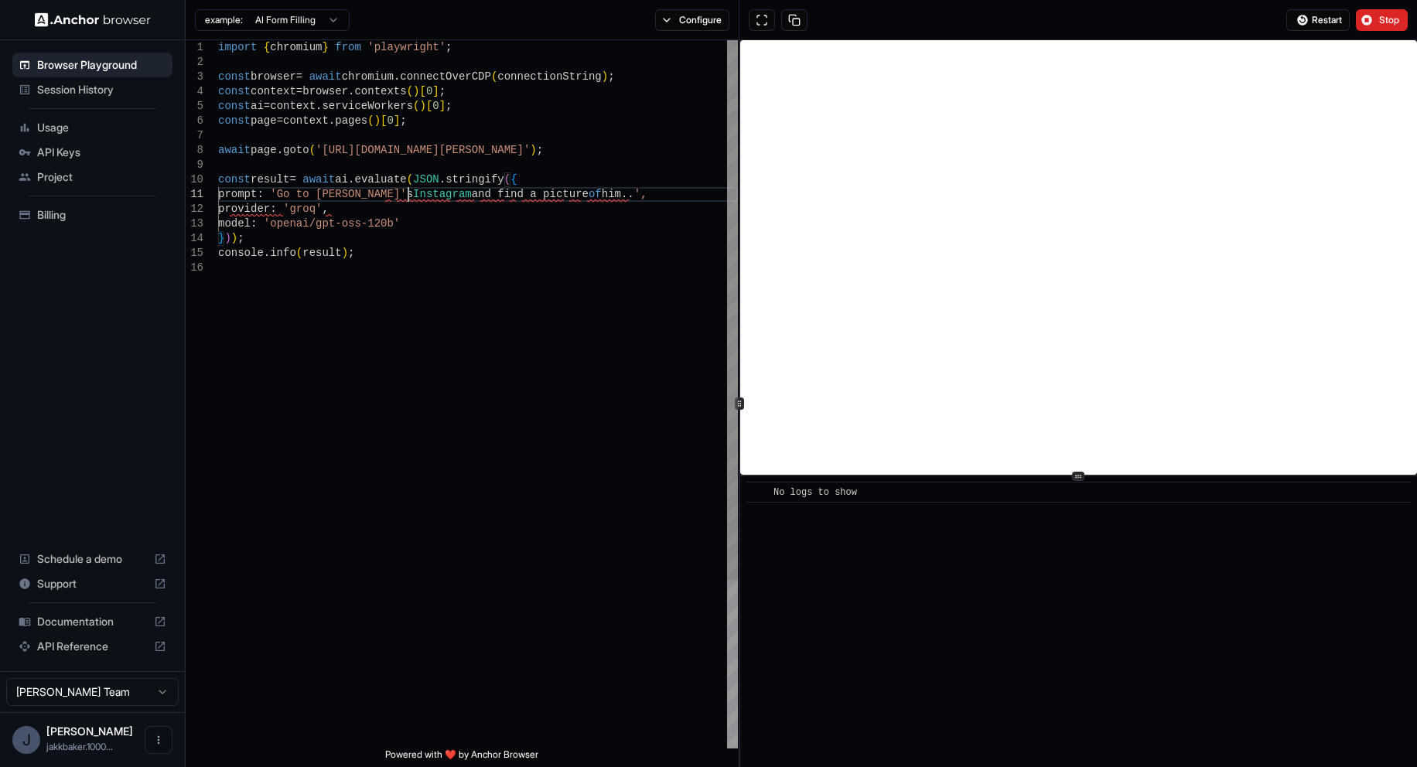
click at [407, 198] on div "import { chromium } from 'playwright' ; const browser = await chromium . connec…" at bounding box center [478, 504] width 520 height 929
